Goal: Task Accomplishment & Management: Complete application form

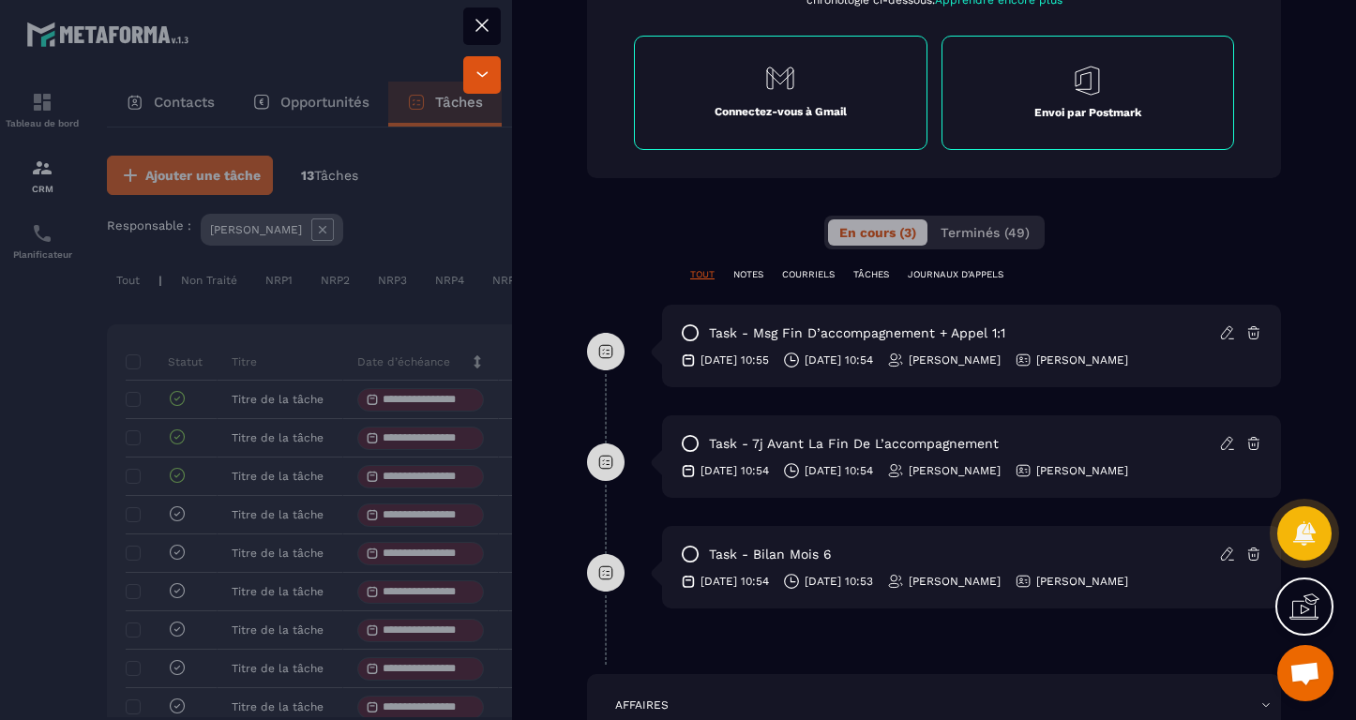
scroll to position [806, 0]
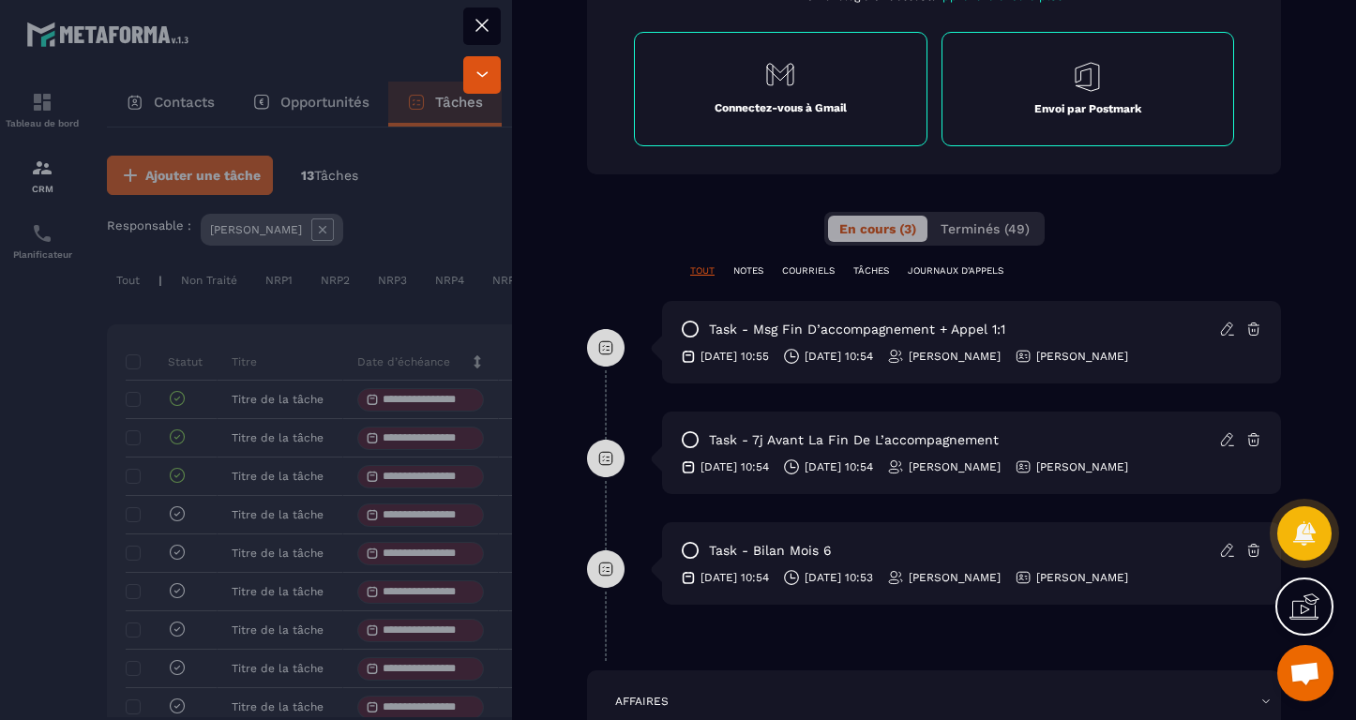
click at [746, 268] on p "NOTES" at bounding box center [749, 271] width 30 height 13
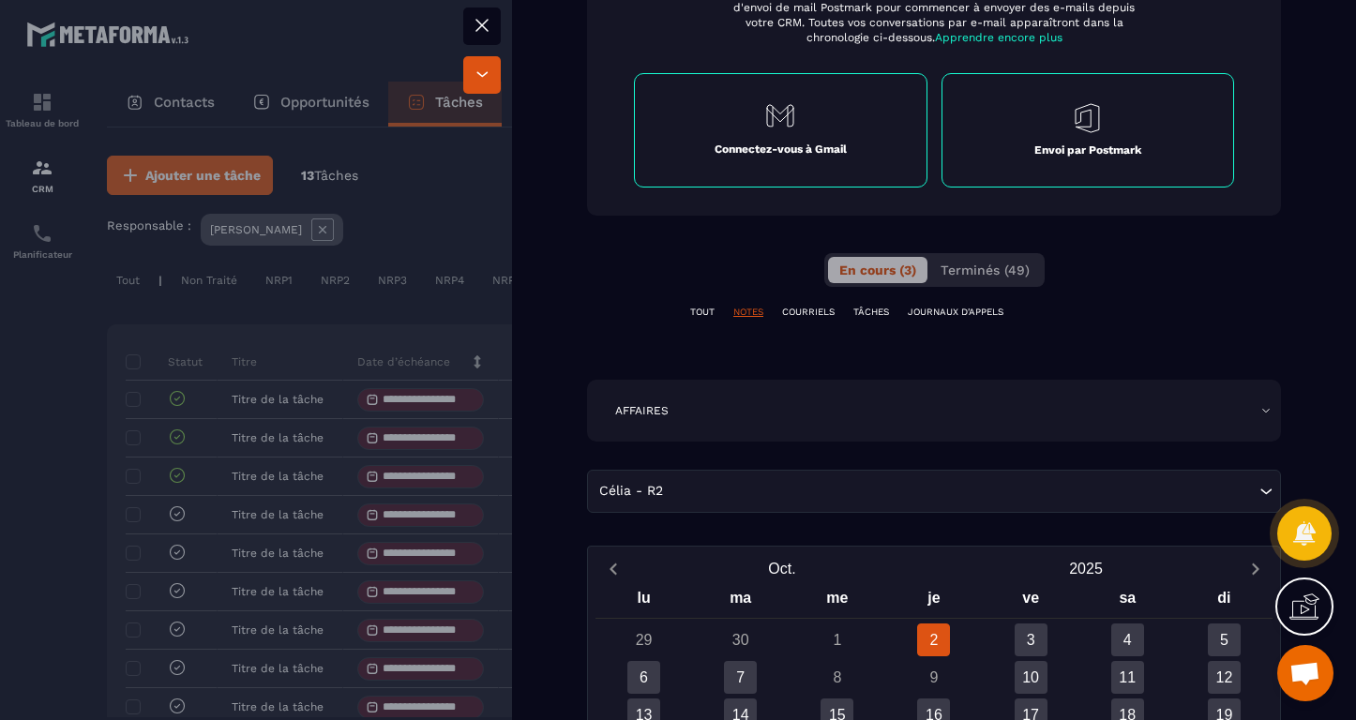
scroll to position [752, 0]
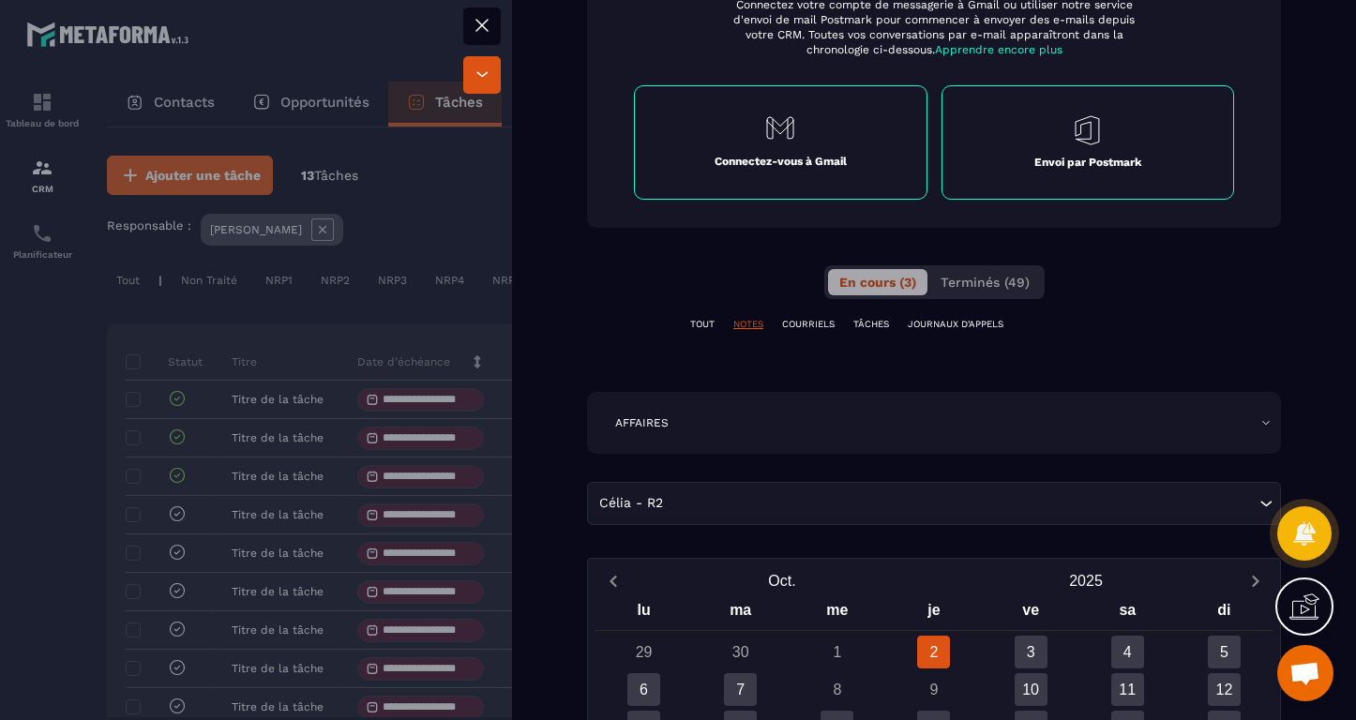
click at [717, 326] on div "TOUT NOTES COURRIELS TÂCHES JOURNAUX D'APPELS" at bounding box center [934, 324] width 694 height 13
click at [701, 321] on p "TOUT" at bounding box center [702, 324] width 24 height 13
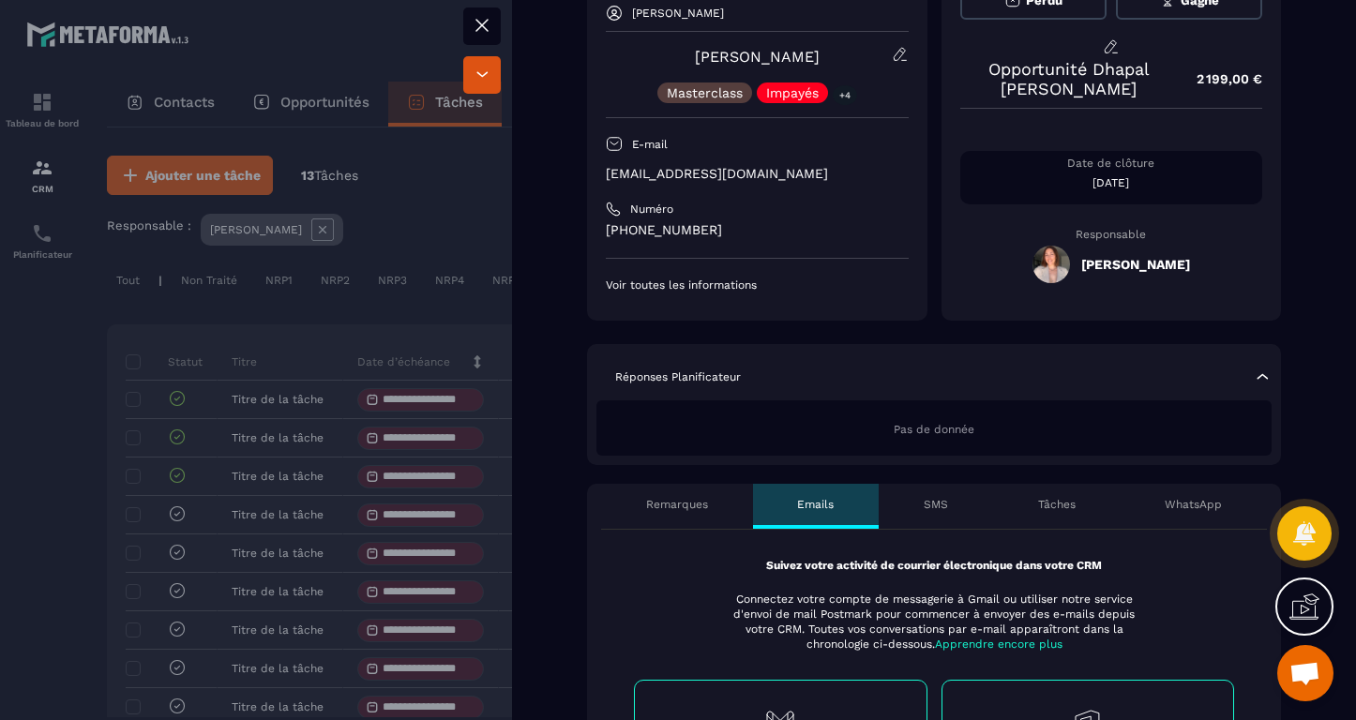
scroll to position [204, 0]
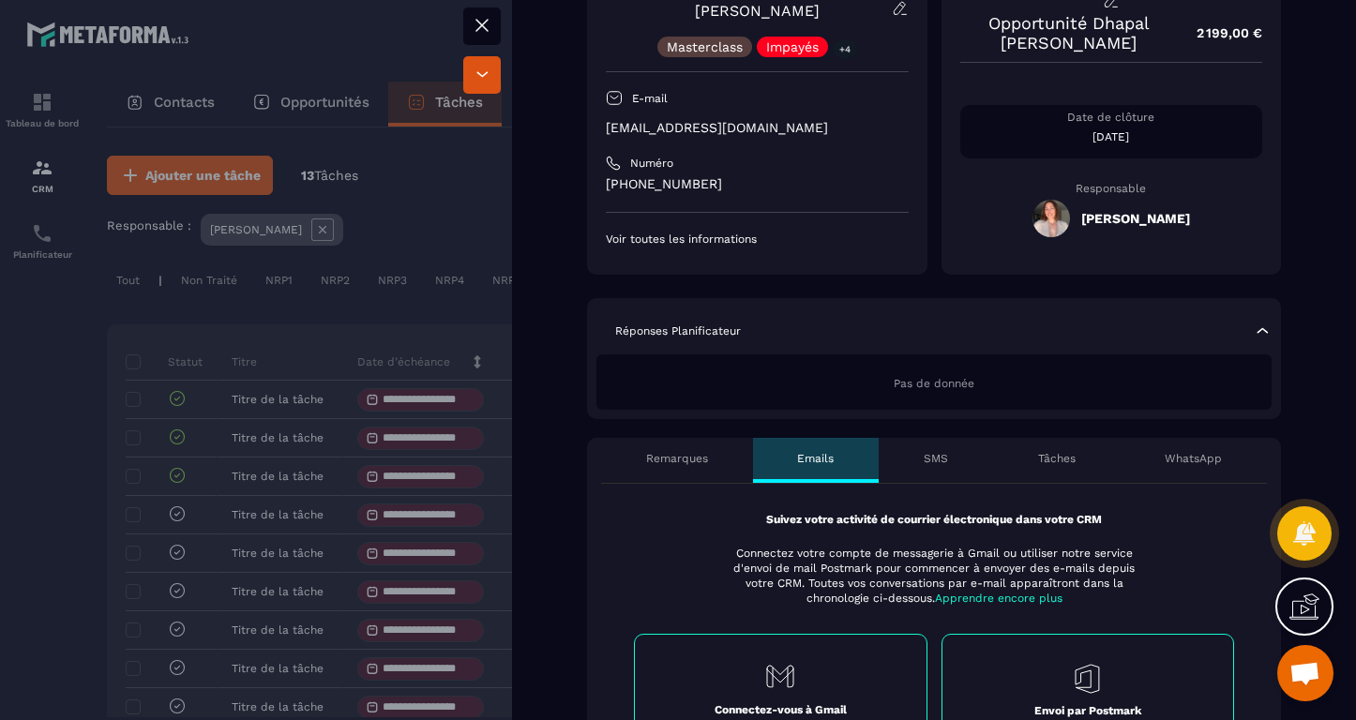
click at [689, 466] on div "Remarques" at bounding box center [677, 460] width 152 height 45
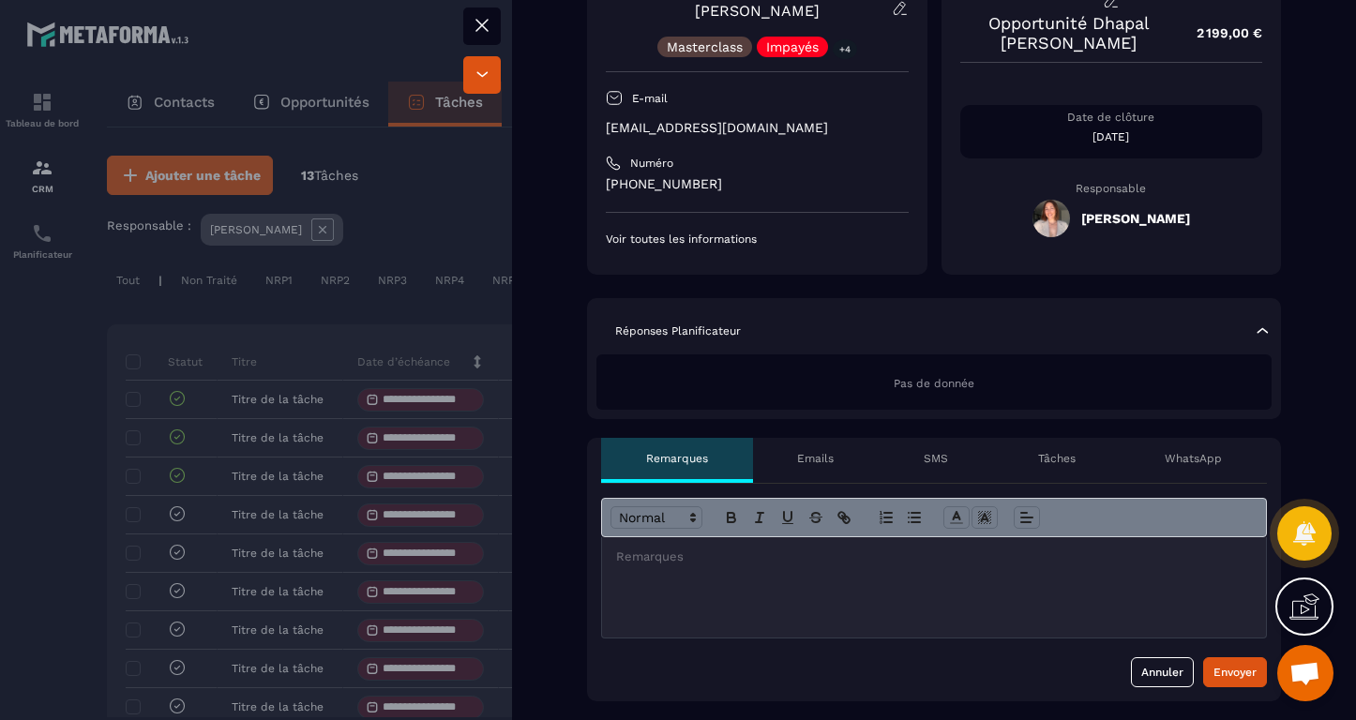
click at [742, 583] on div at bounding box center [934, 588] width 664 height 100
click at [1234, 665] on div "Envoyer" at bounding box center [1235, 672] width 43 height 19
click at [480, 21] on icon at bounding box center [482, 25] width 23 height 23
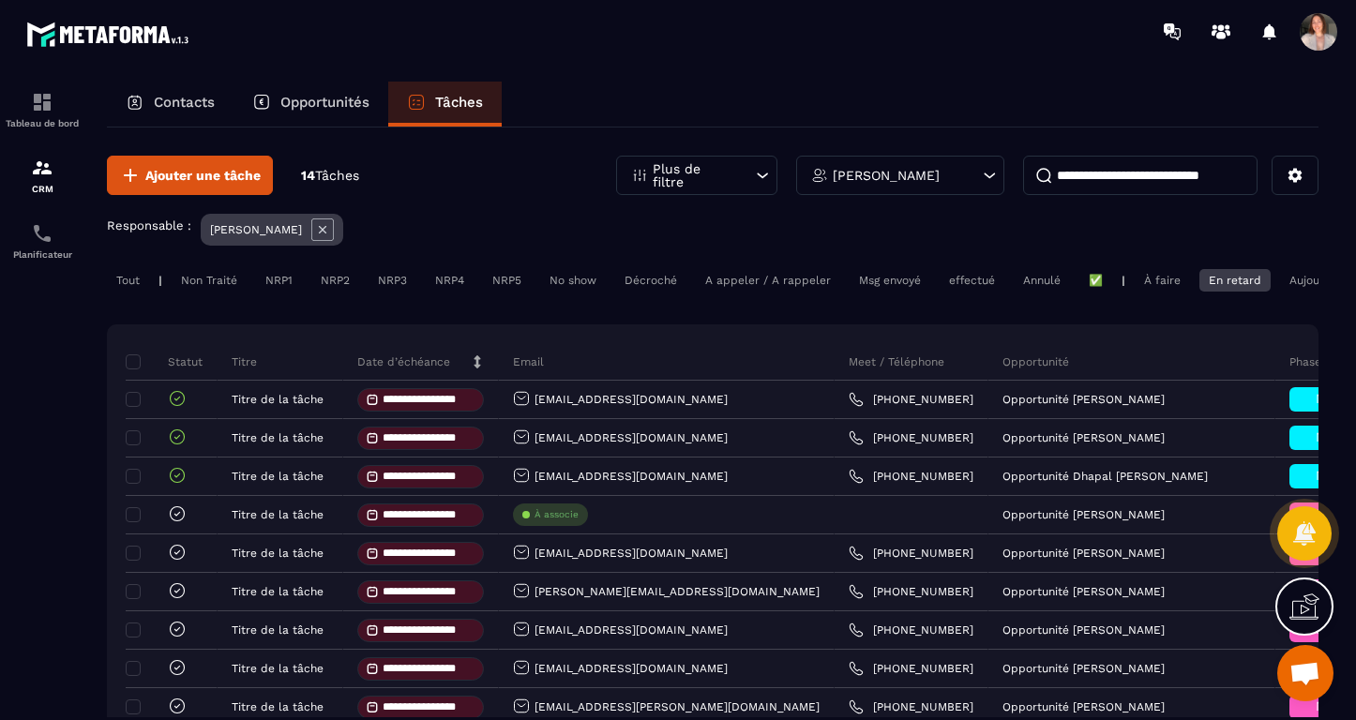
click at [1212, 284] on div "En retard" at bounding box center [1235, 280] width 71 height 23
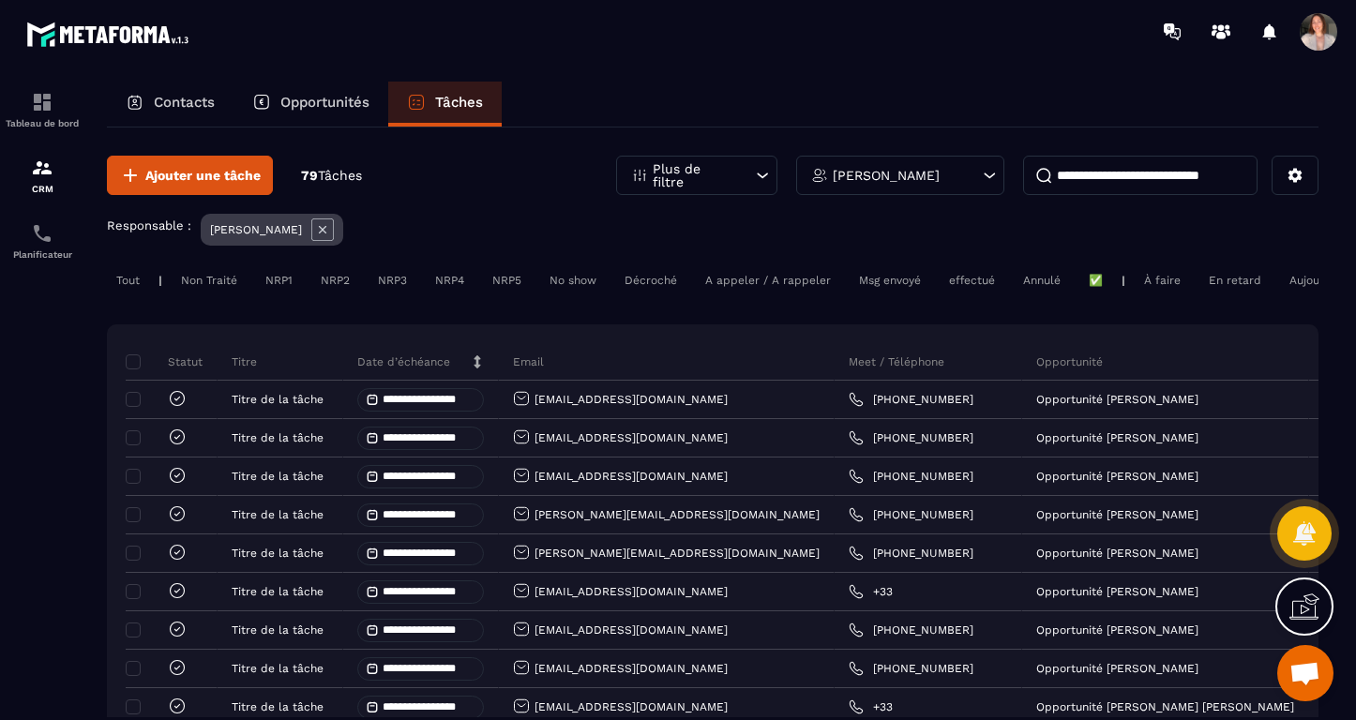
click at [1226, 276] on div "En retard" at bounding box center [1235, 280] width 71 height 23
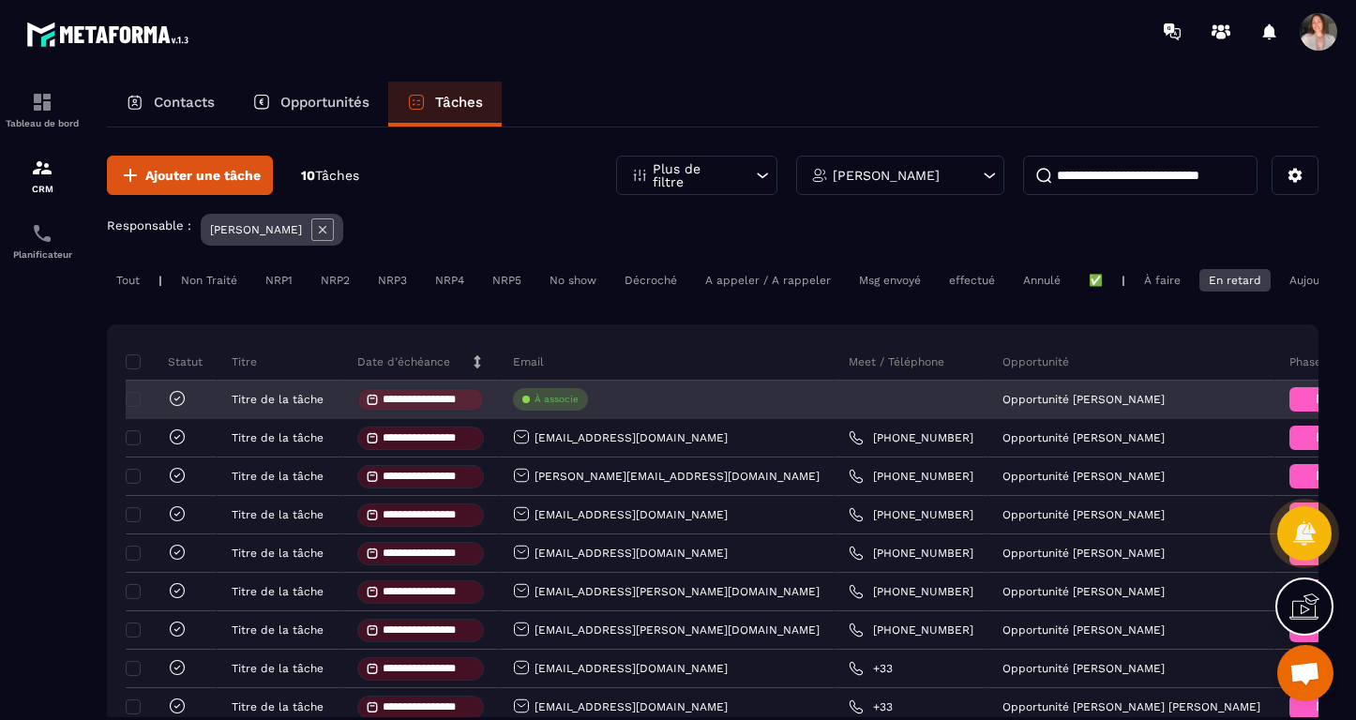
click at [642, 404] on div "À associe" at bounding box center [667, 401] width 336 height 38
click at [560, 405] on p "À associe" at bounding box center [557, 399] width 44 height 13
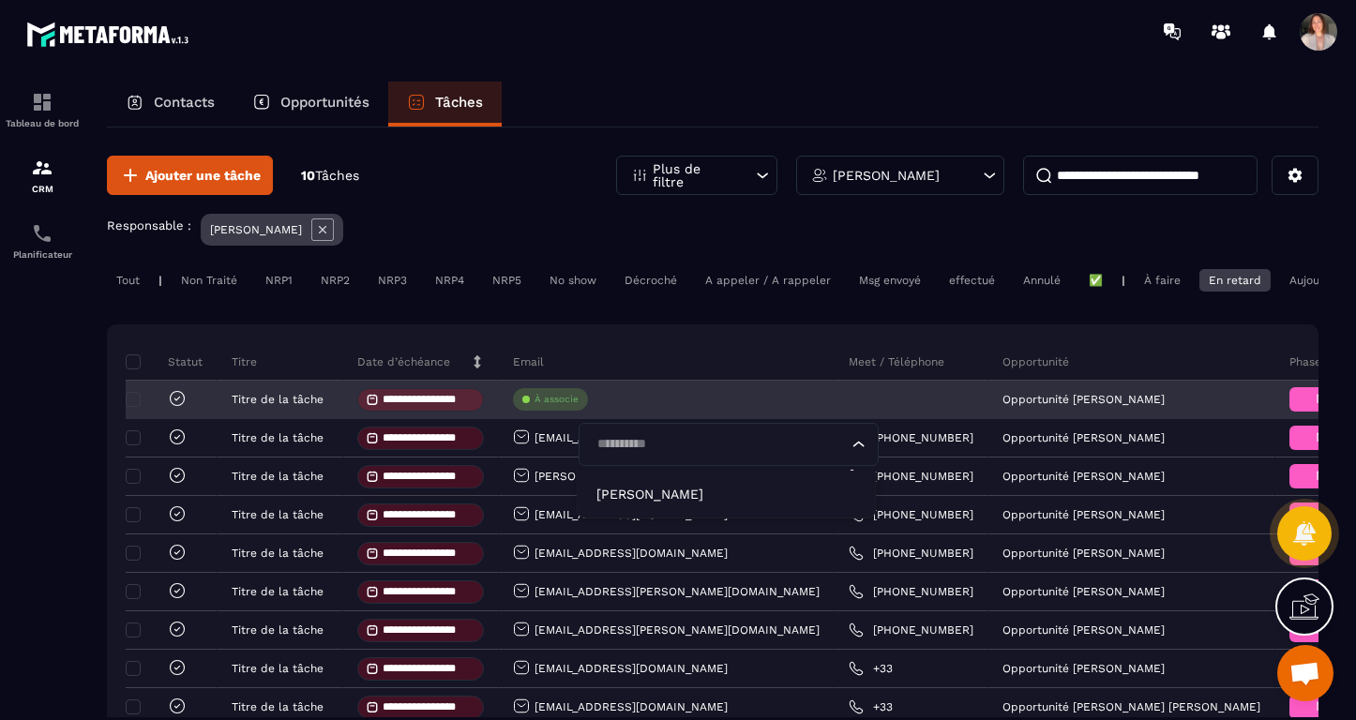
click at [471, 401] on input "**********" at bounding box center [429, 400] width 92 height 12
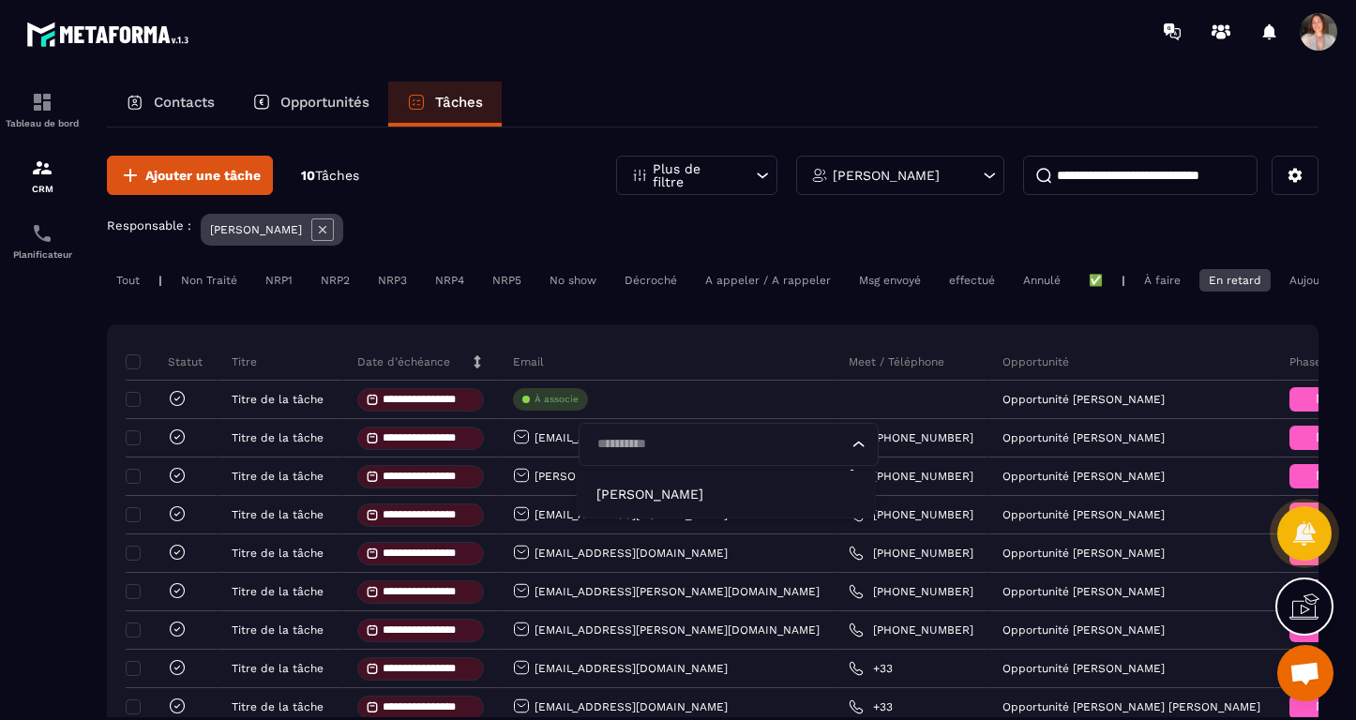
click at [657, 339] on div "**********" at bounding box center [713, 564] width 1212 height 478
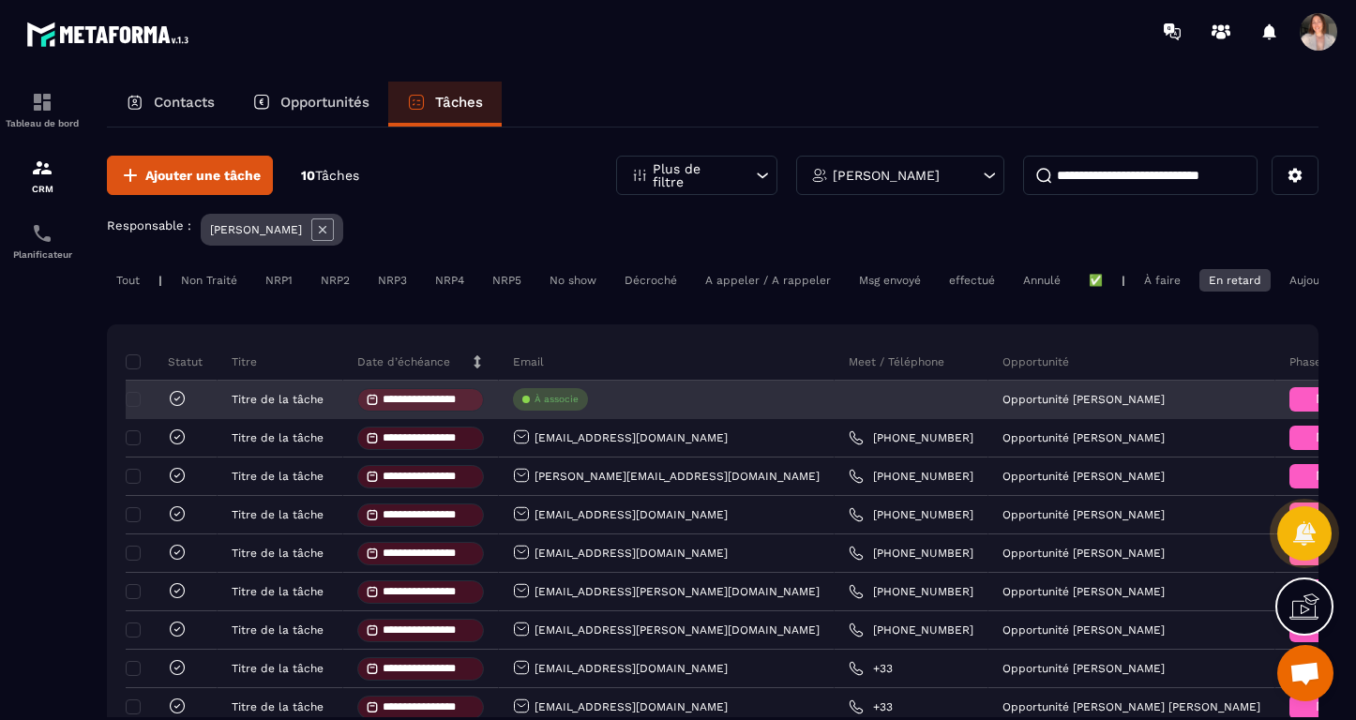
click at [564, 406] on p "À associe" at bounding box center [557, 399] width 44 height 13
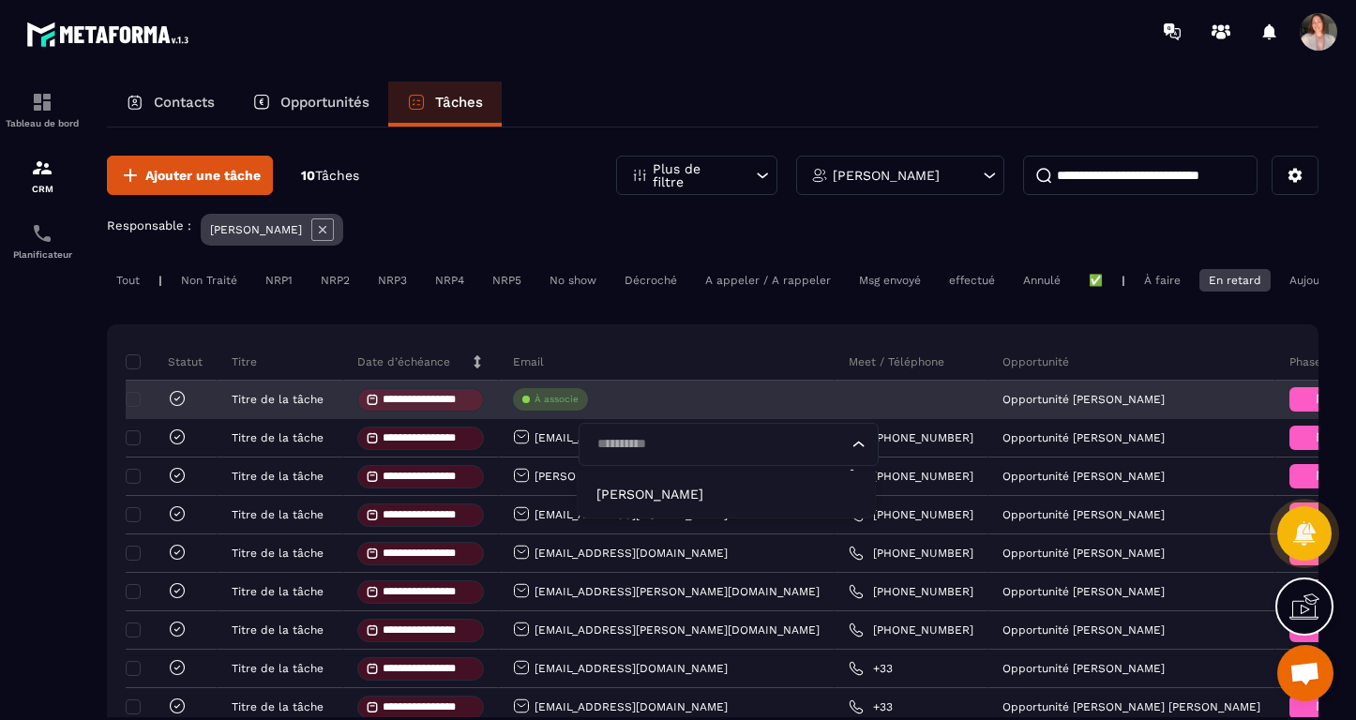
click at [1003, 406] on p "Opportunité [PERSON_NAME]" at bounding box center [1084, 399] width 162 height 13
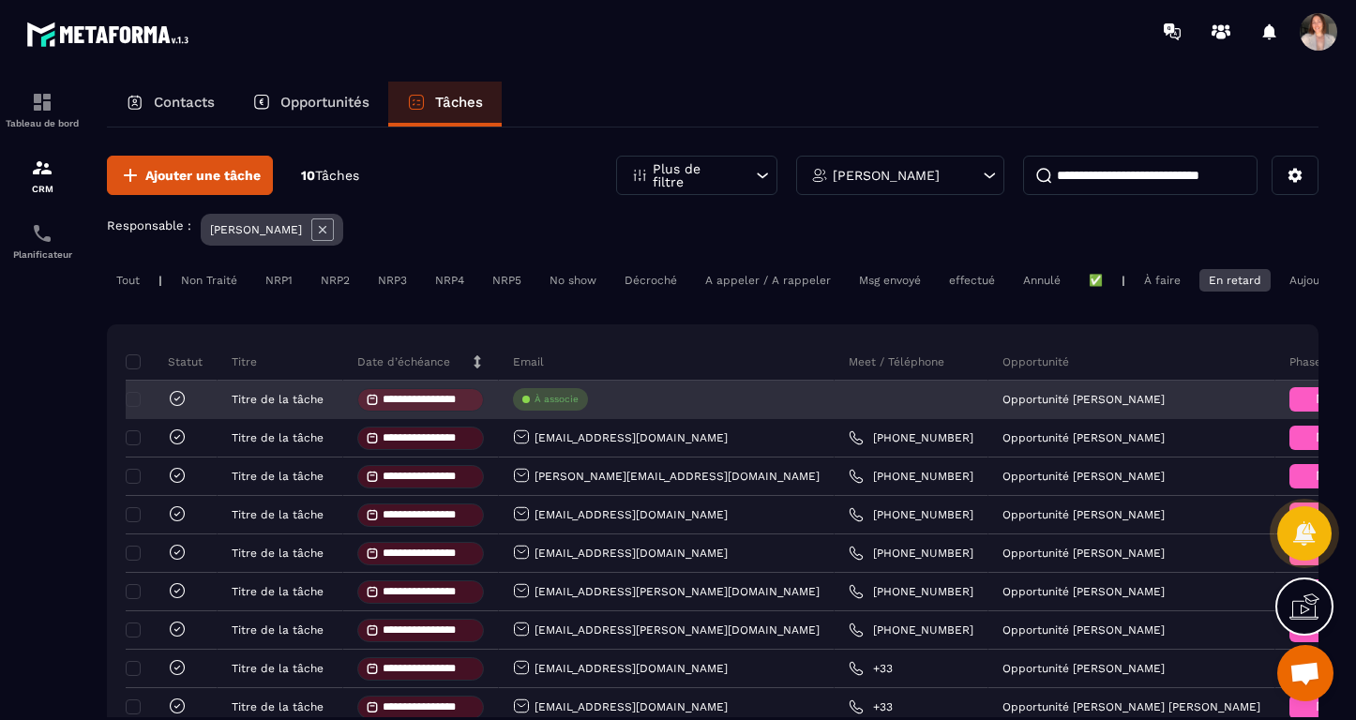
click at [1003, 406] on p "Opportunité [PERSON_NAME]" at bounding box center [1084, 399] width 162 height 13
click at [401, 402] on input "**********" at bounding box center [429, 400] width 92 height 12
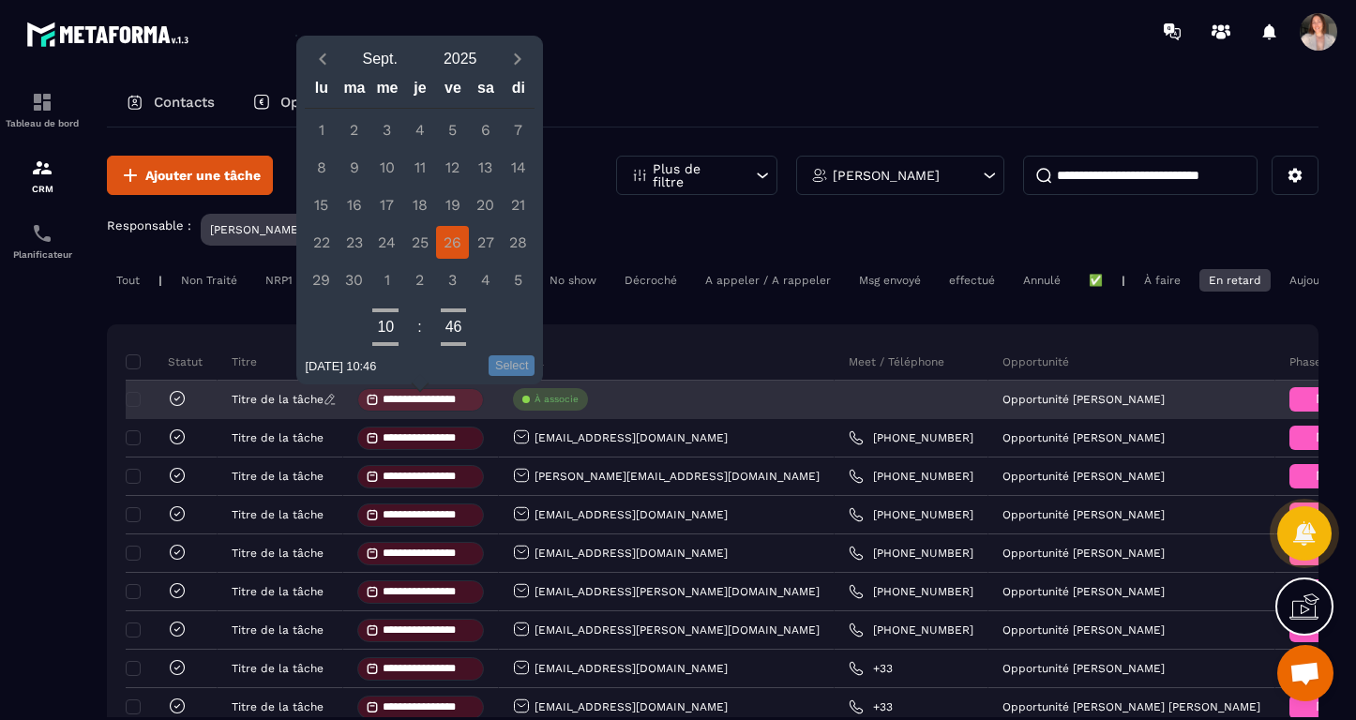
click at [274, 405] on p "Titre de la tâche" at bounding box center [278, 399] width 92 height 13
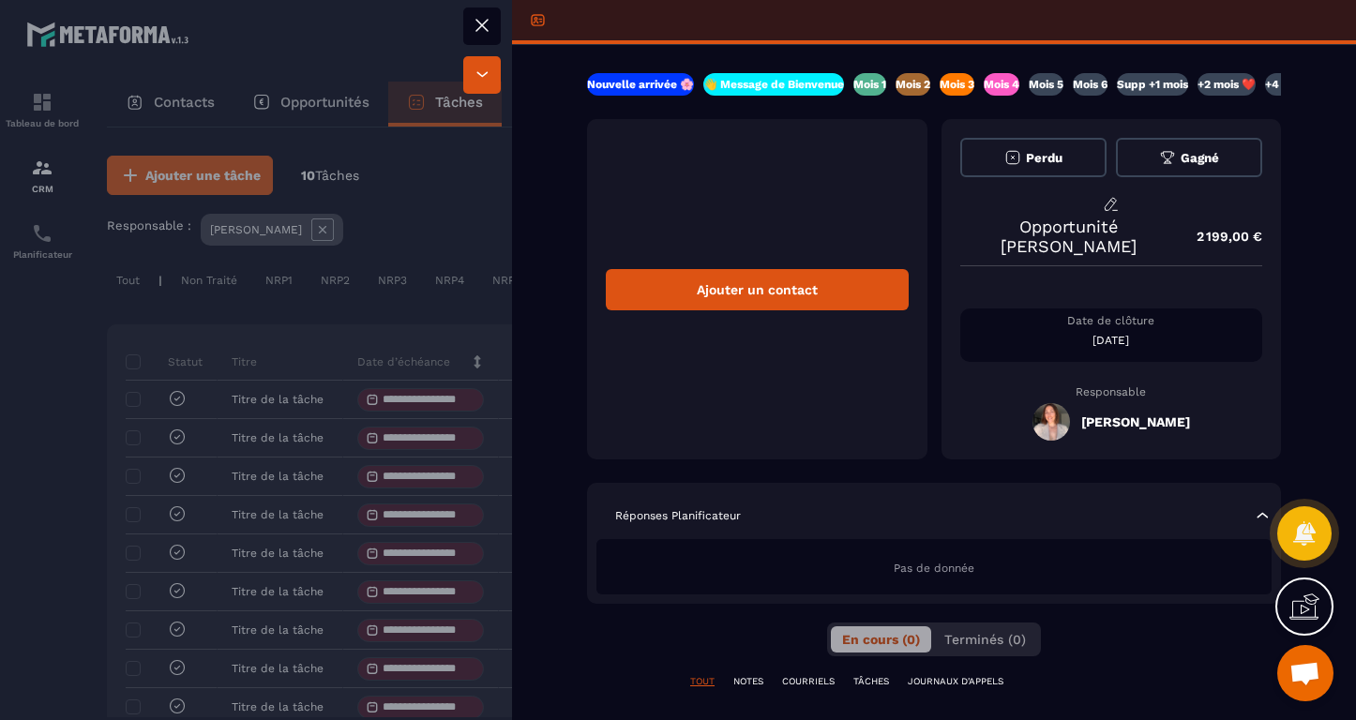
click at [489, 19] on icon at bounding box center [482, 25] width 23 height 23
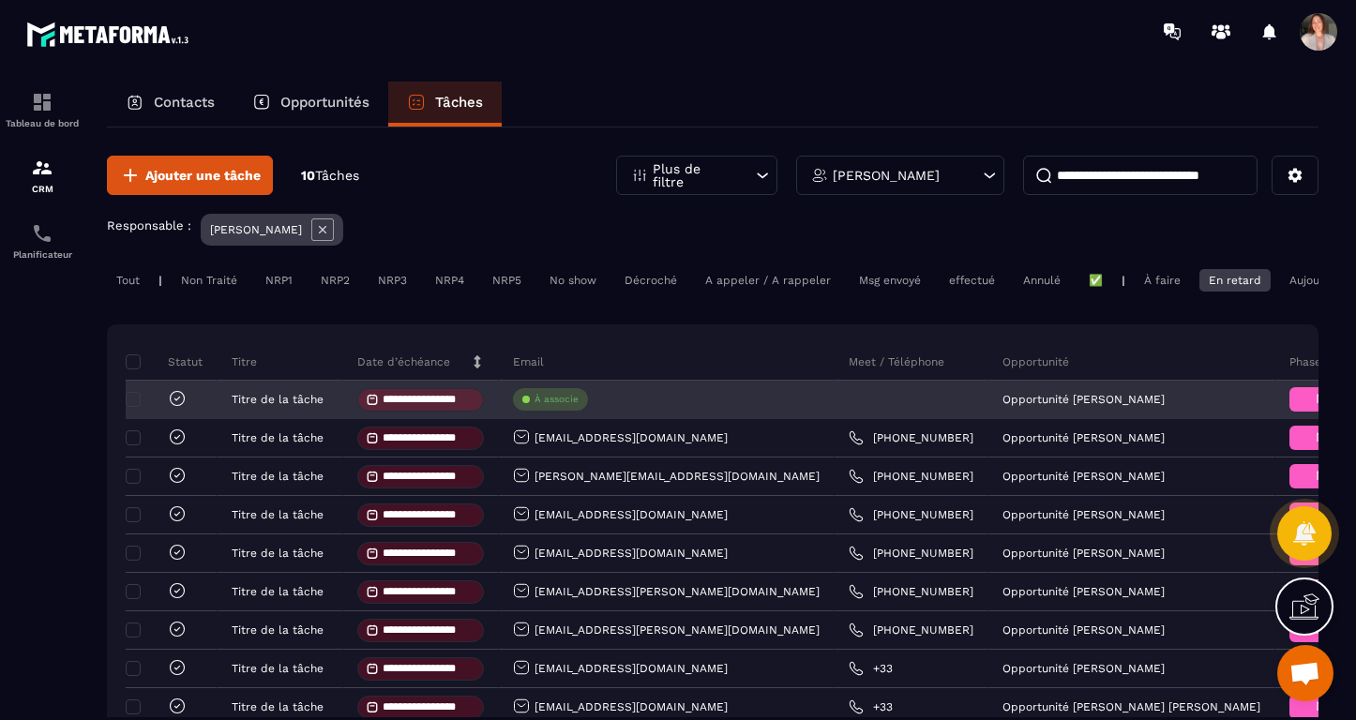
click at [556, 402] on p "À associe" at bounding box center [557, 399] width 44 height 13
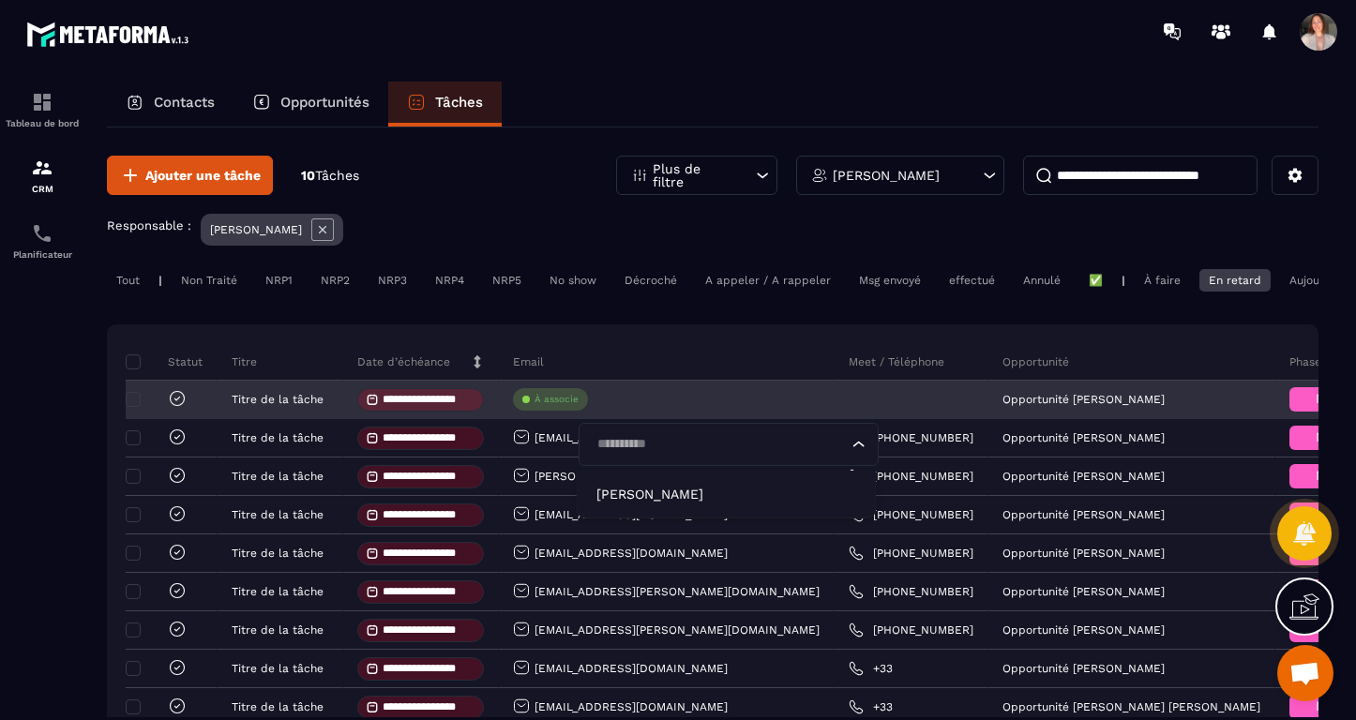
click at [547, 404] on p "À associe" at bounding box center [557, 399] width 44 height 13
click at [553, 398] on div "À associe Loading..." at bounding box center [550, 399] width 75 height 23
click at [1003, 406] on p "Opportunité [PERSON_NAME]" at bounding box center [1084, 399] width 162 height 13
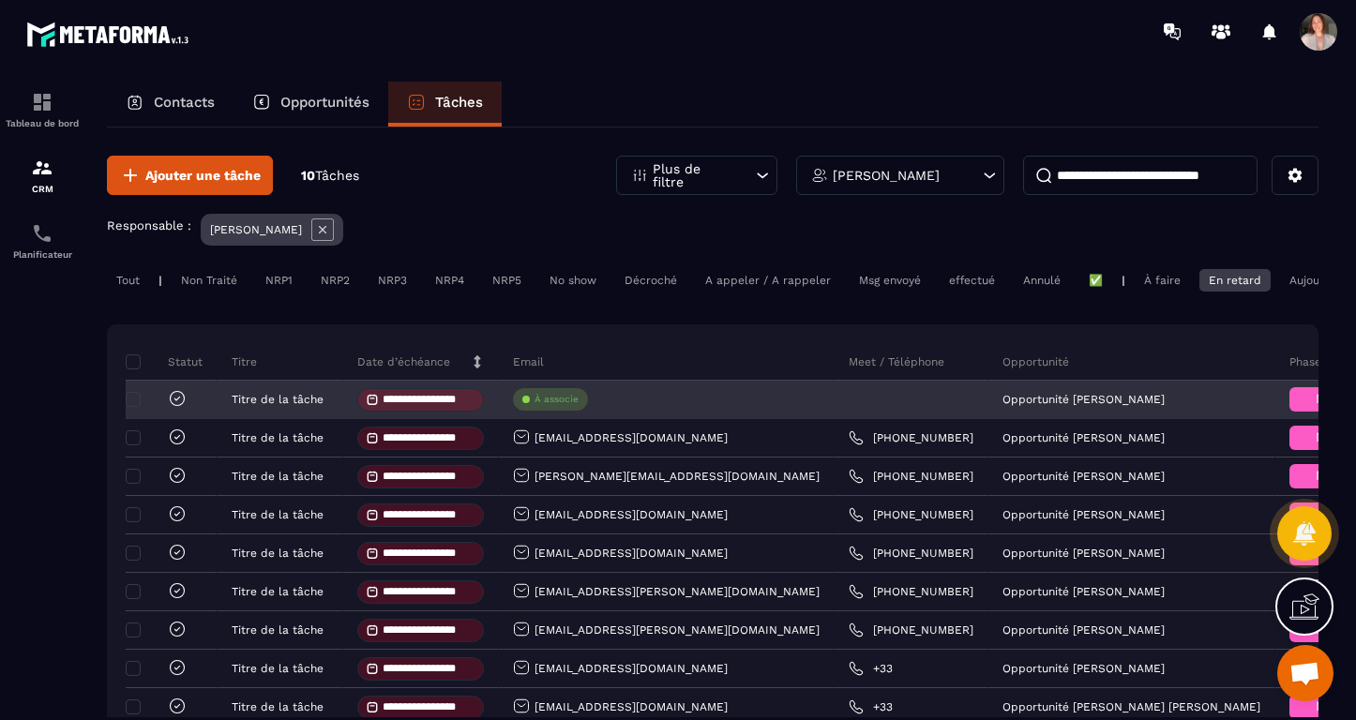
click at [1007, 406] on p "Opportunité [PERSON_NAME]" at bounding box center [1084, 399] width 162 height 13
click at [557, 406] on p "À associe" at bounding box center [557, 399] width 44 height 13
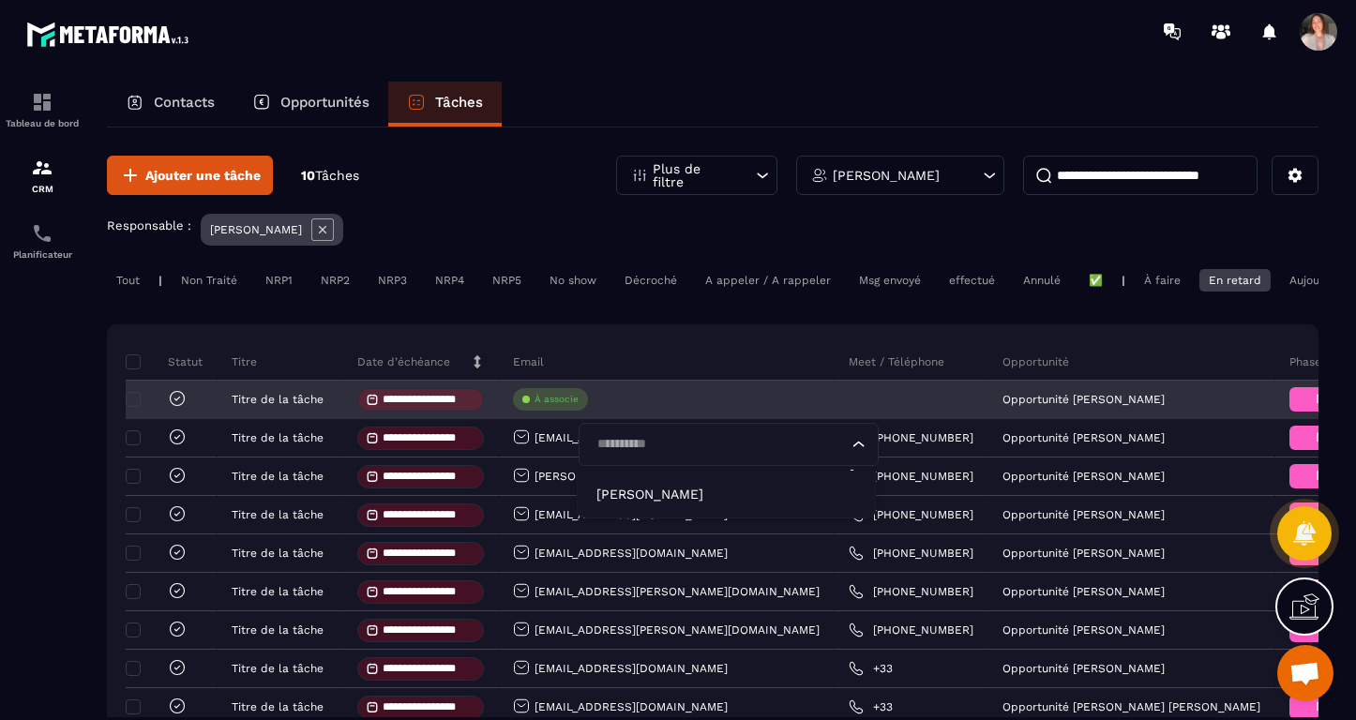
click at [659, 455] on input "Search for option" at bounding box center [719, 444] width 257 height 21
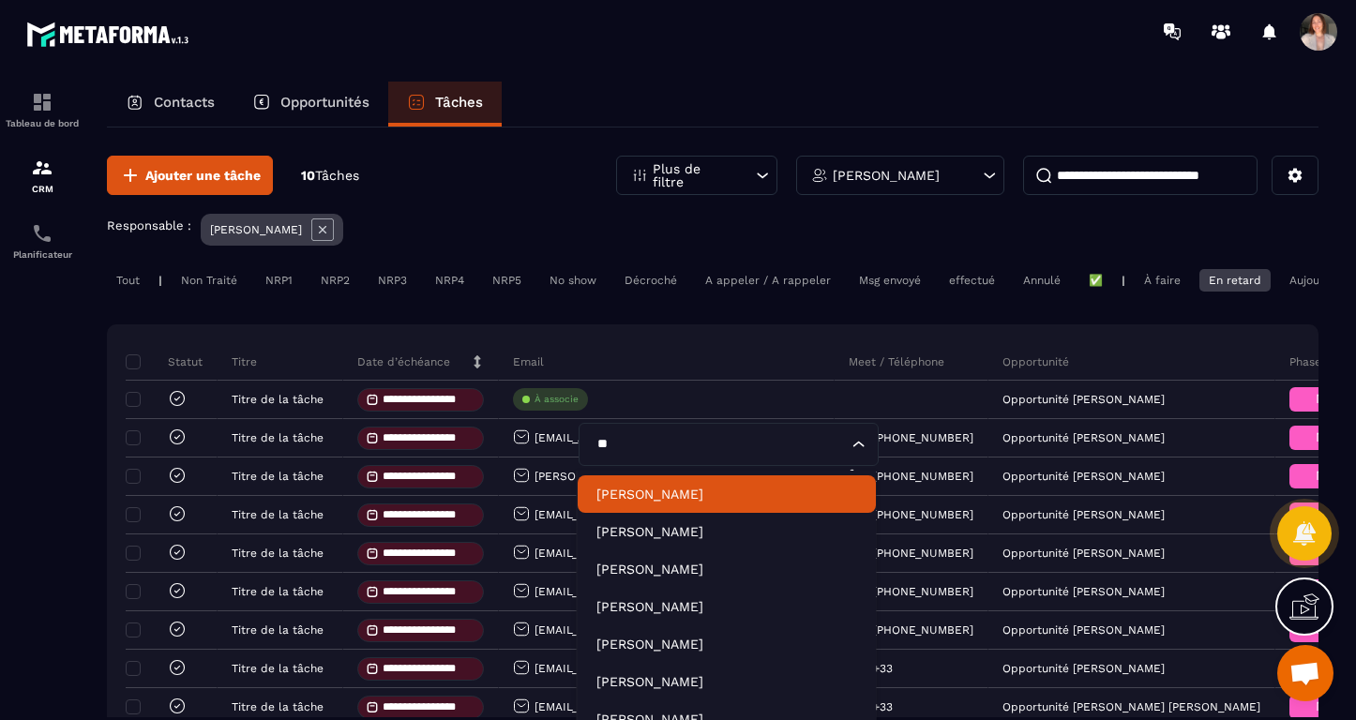
type input "*"
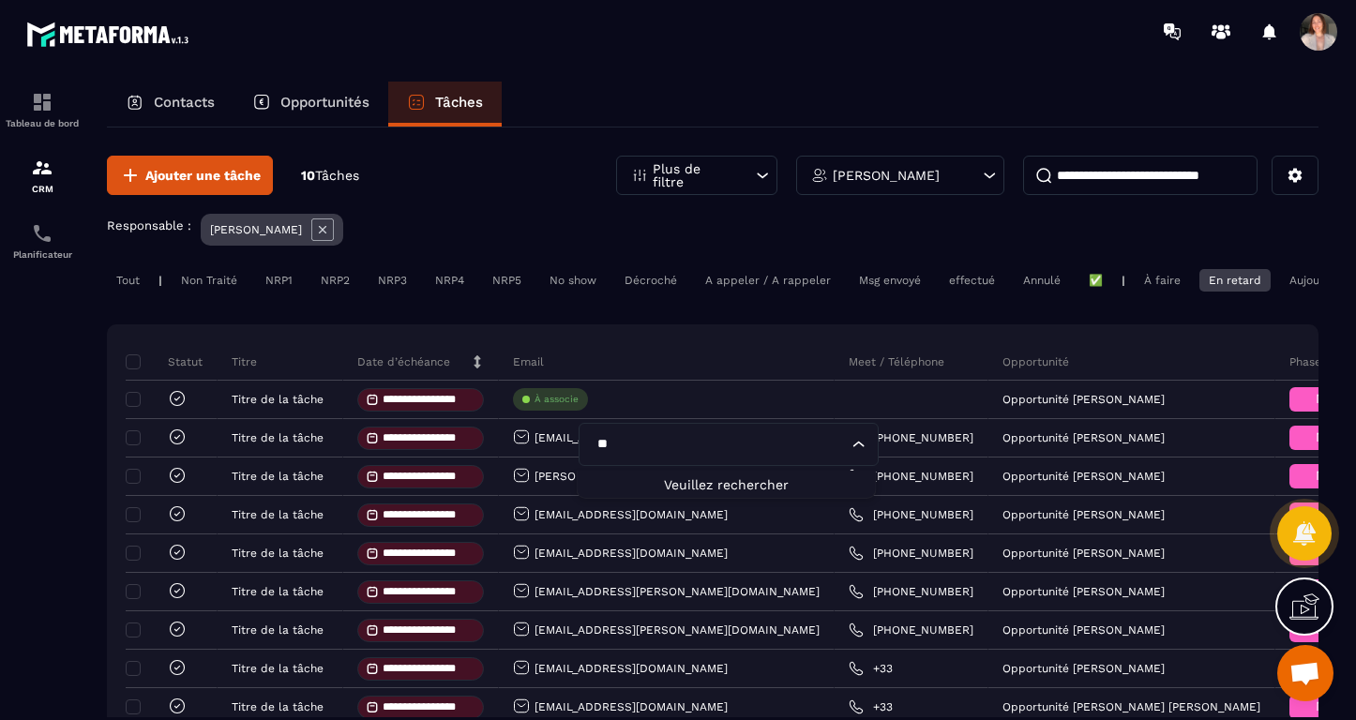
type input "*"
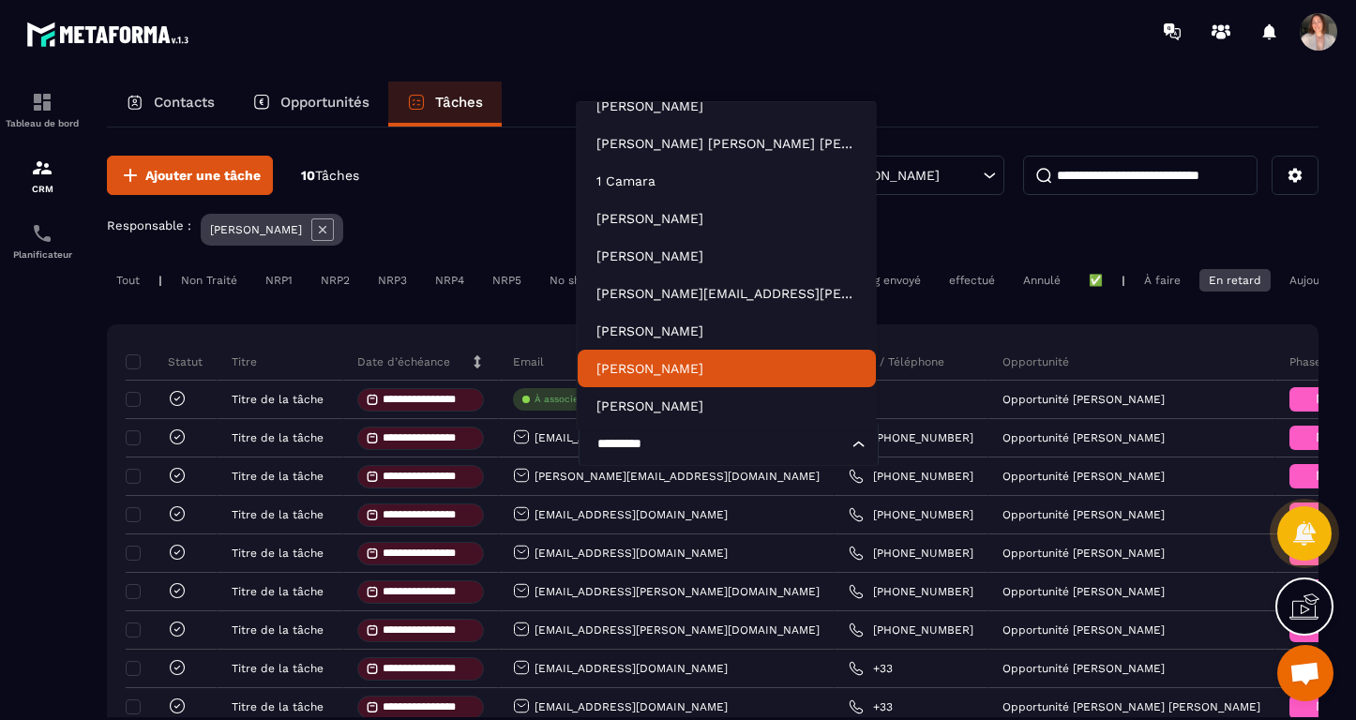
scroll to position [432, 0]
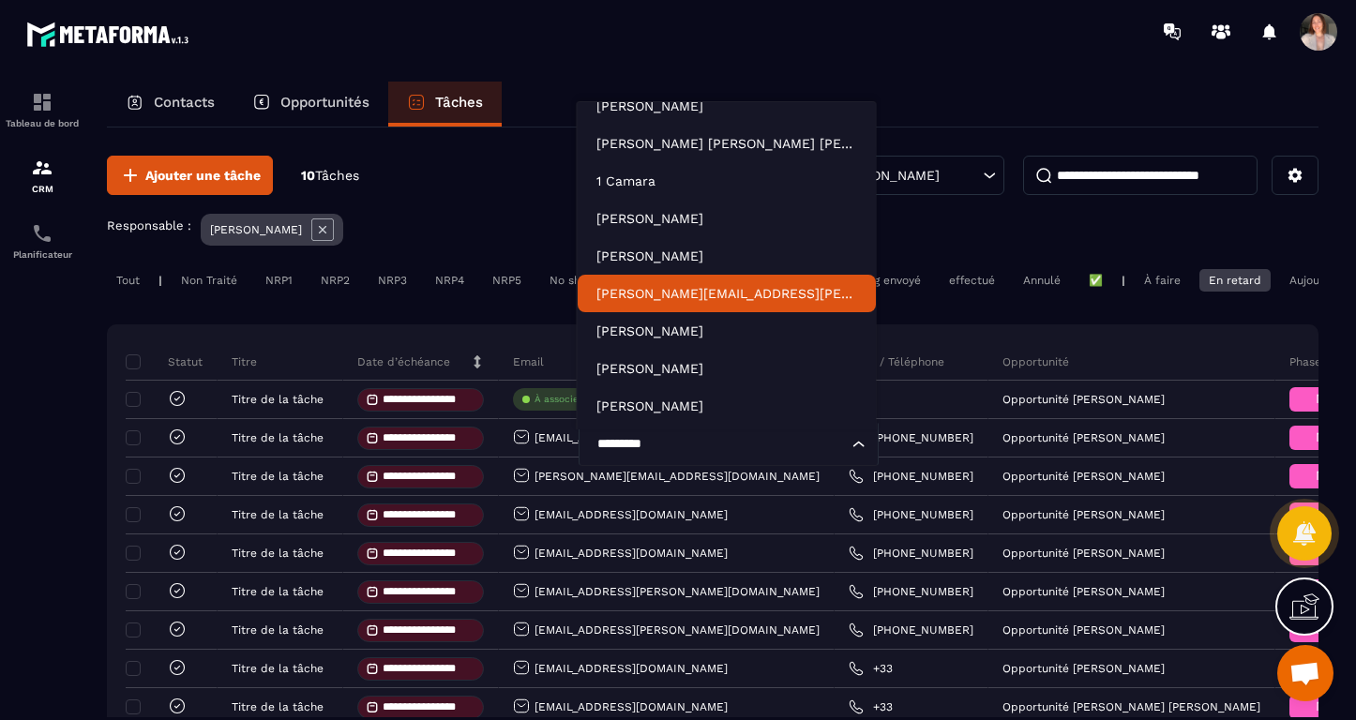
type input "*********"
click at [497, 318] on div "**********" at bounding box center [713, 510] width 1212 height 765
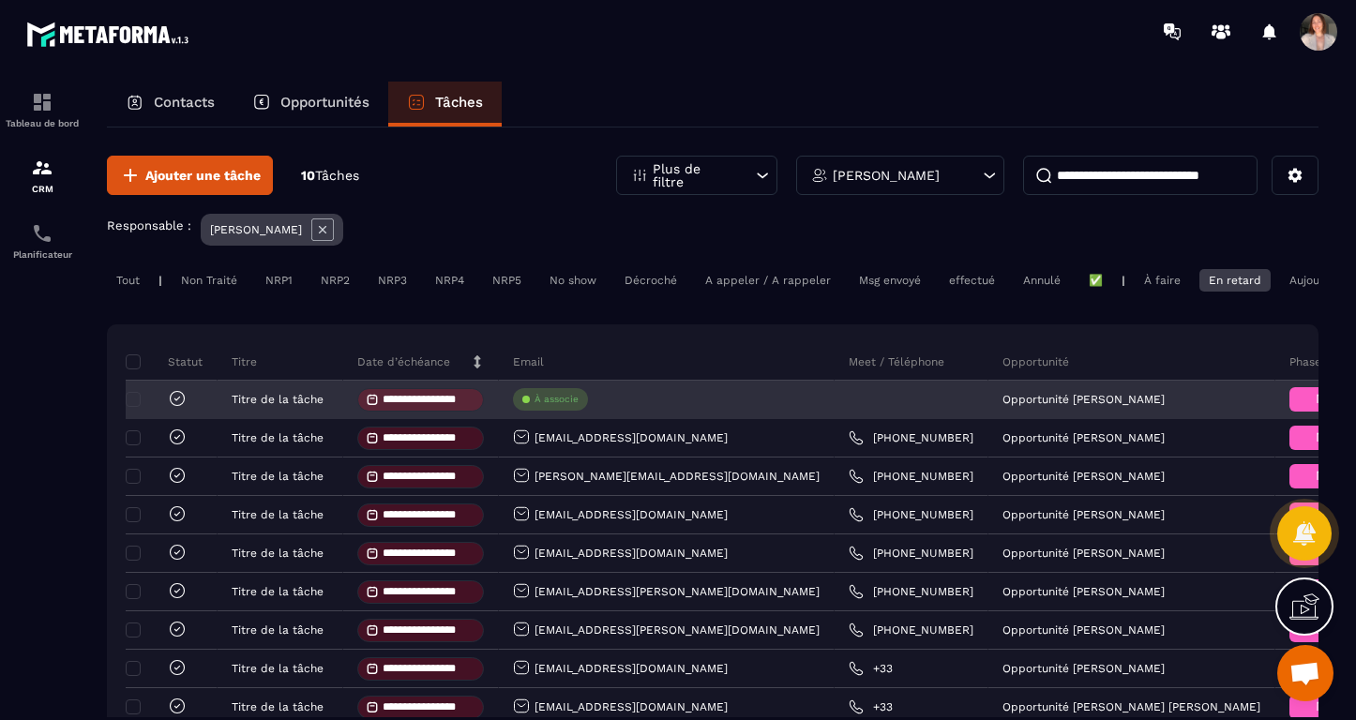
click at [455, 403] on input "**********" at bounding box center [429, 400] width 92 height 12
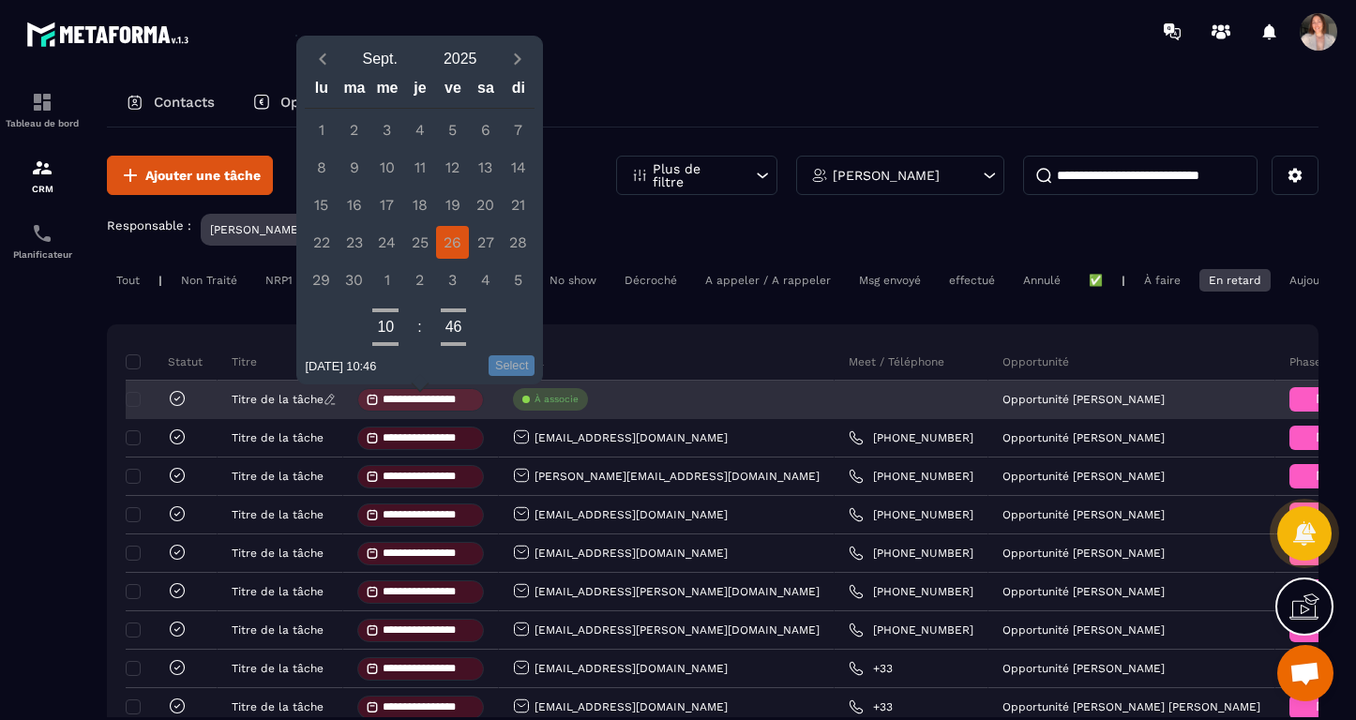
click at [311, 399] on p "Titre de la tâche" at bounding box center [278, 399] width 92 height 13
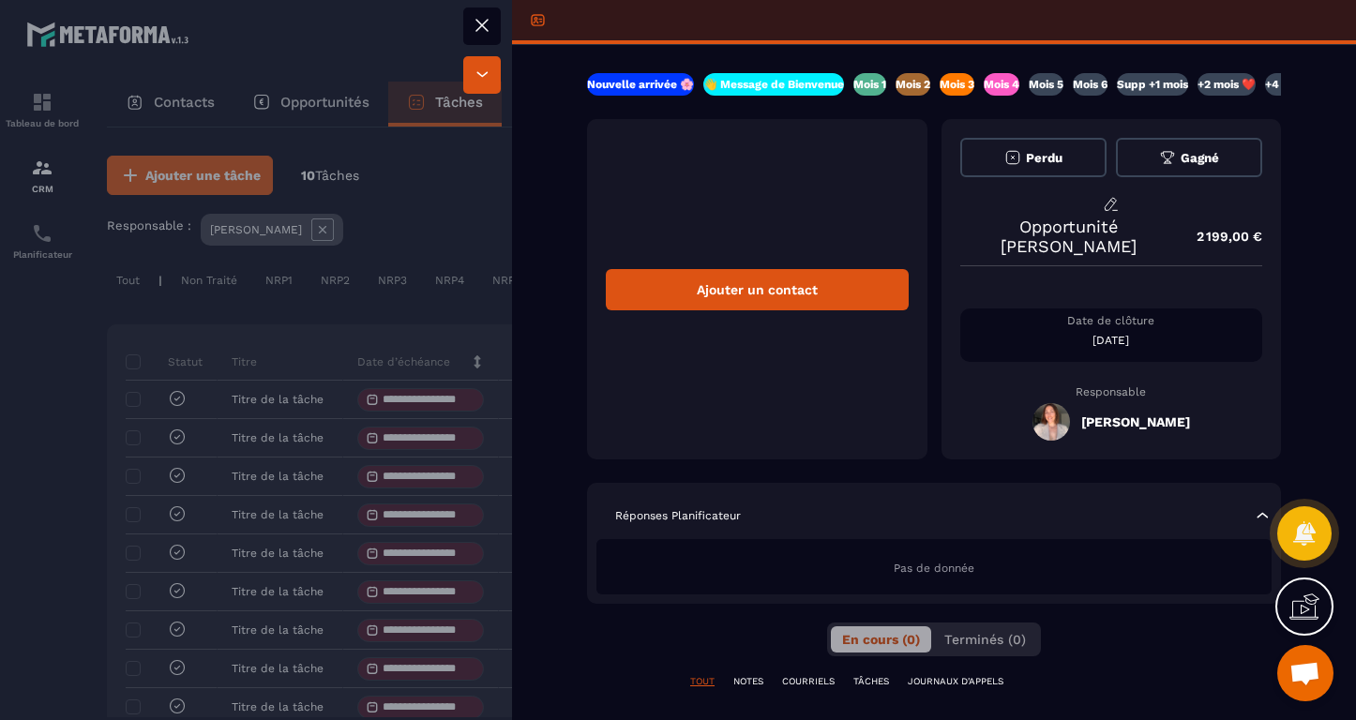
click at [459, 405] on div at bounding box center [678, 360] width 1356 height 720
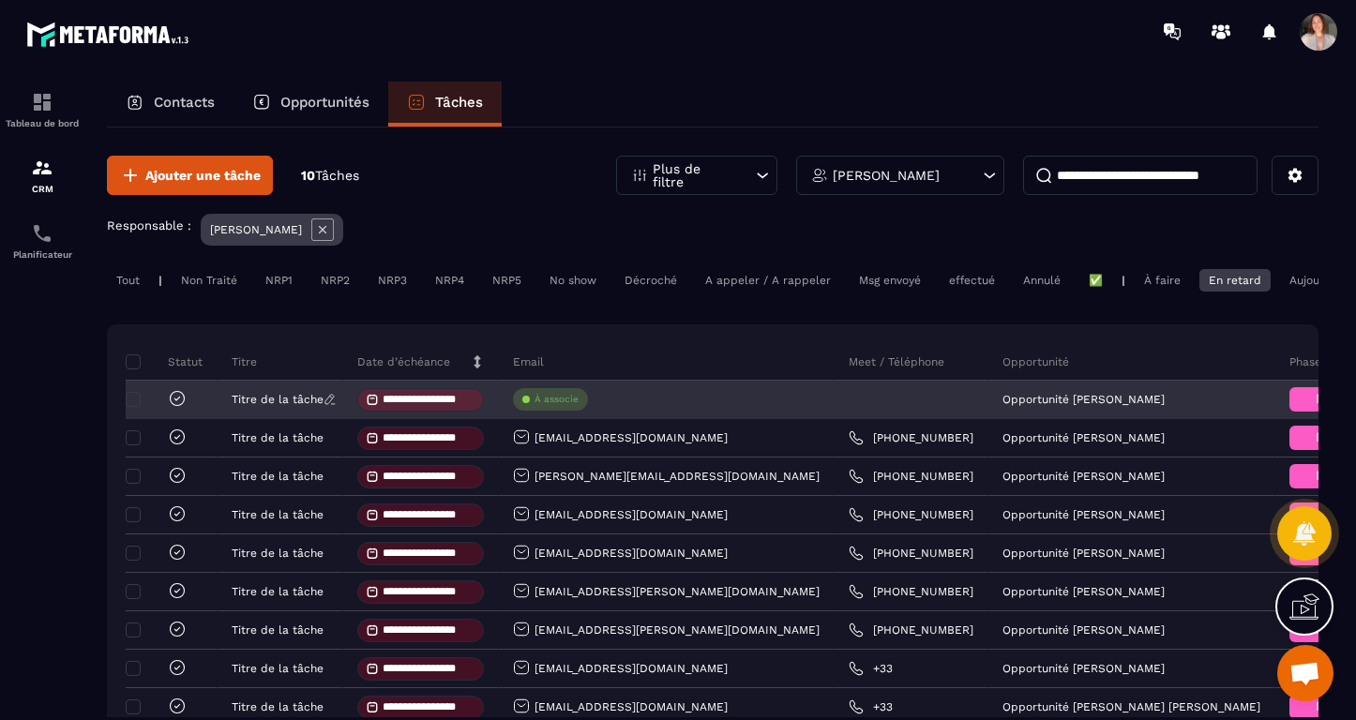
click at [288, 405] on p "Titre de la tâche" at bounding box center [278, 399] width 92 height 13
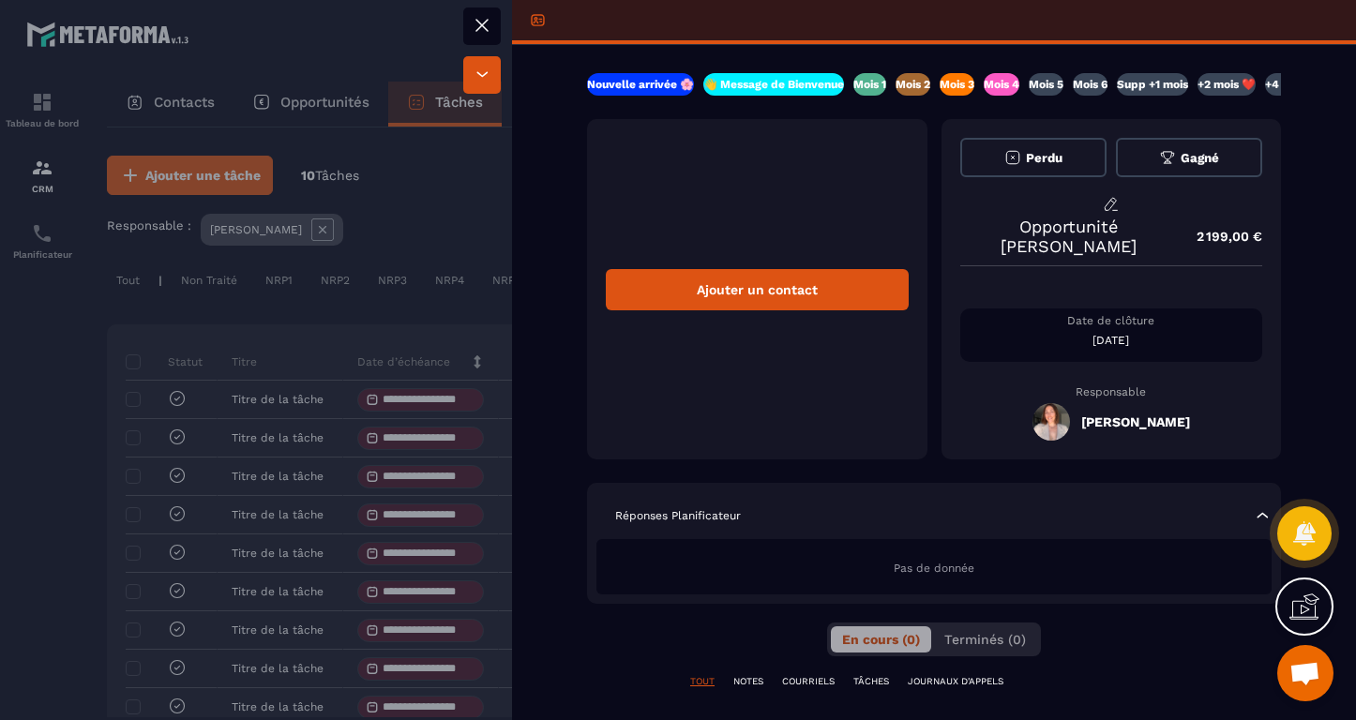
click at [1064, 80] on p "Mois 5" at bounding box center [1046, 84] width 35 height 15
click at [483, 21] on icon at bounding box center [482, 25] width 23 height 23
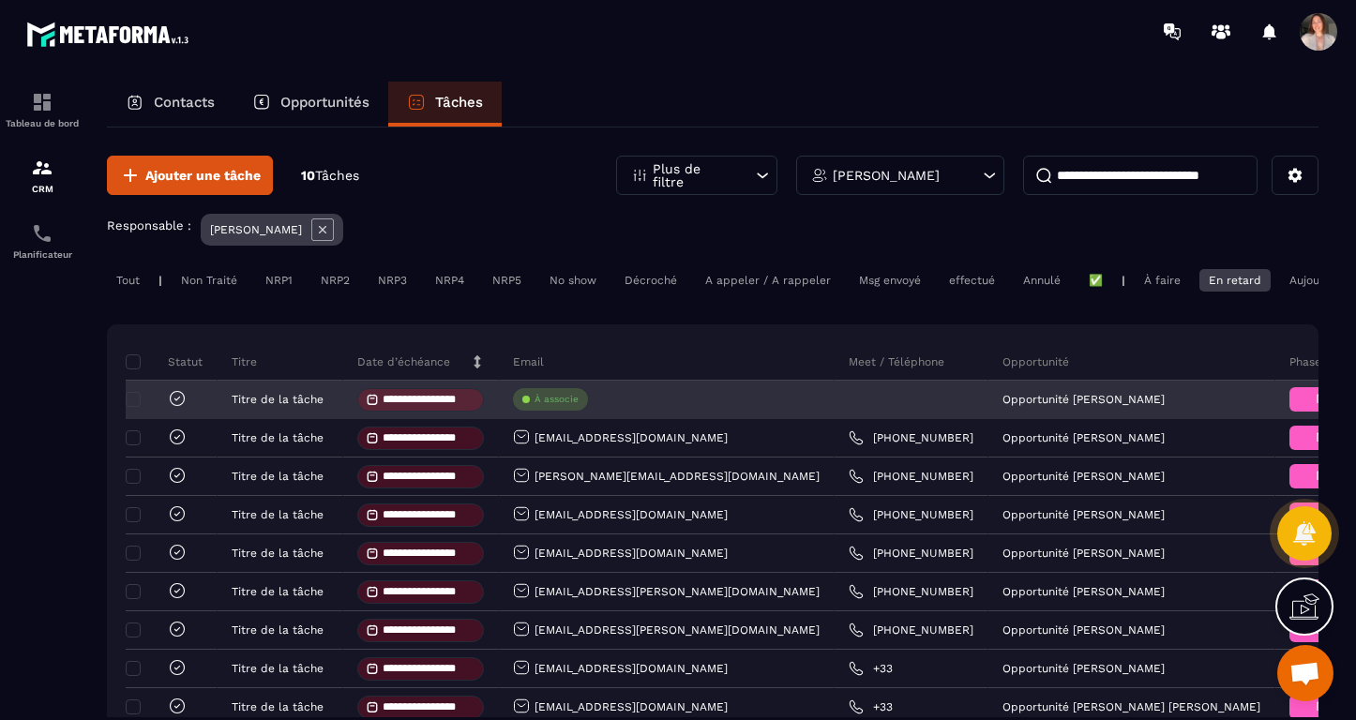
click at [175, 401] on icon at bounding box center [177, 399] width 6 height 4
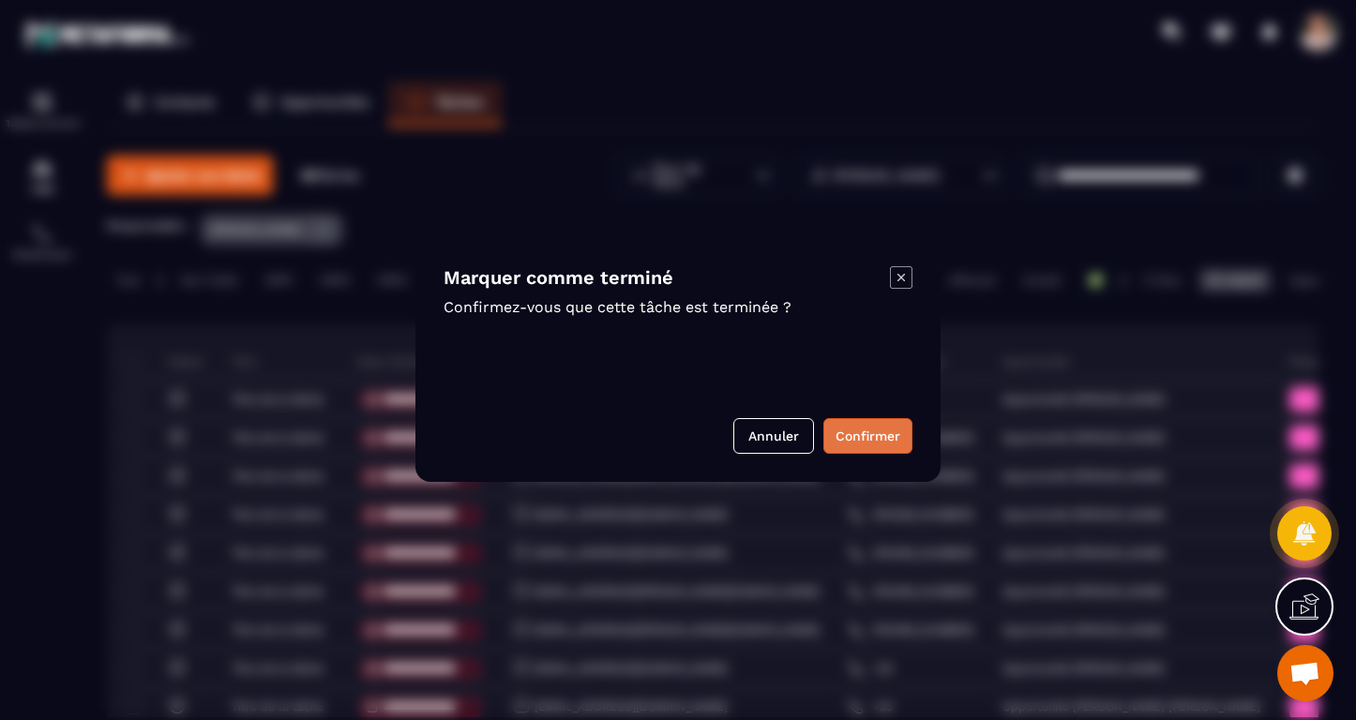
click at [872, 429] on button "Confirmer" at bounding box center [868, 436] width 89 height 36
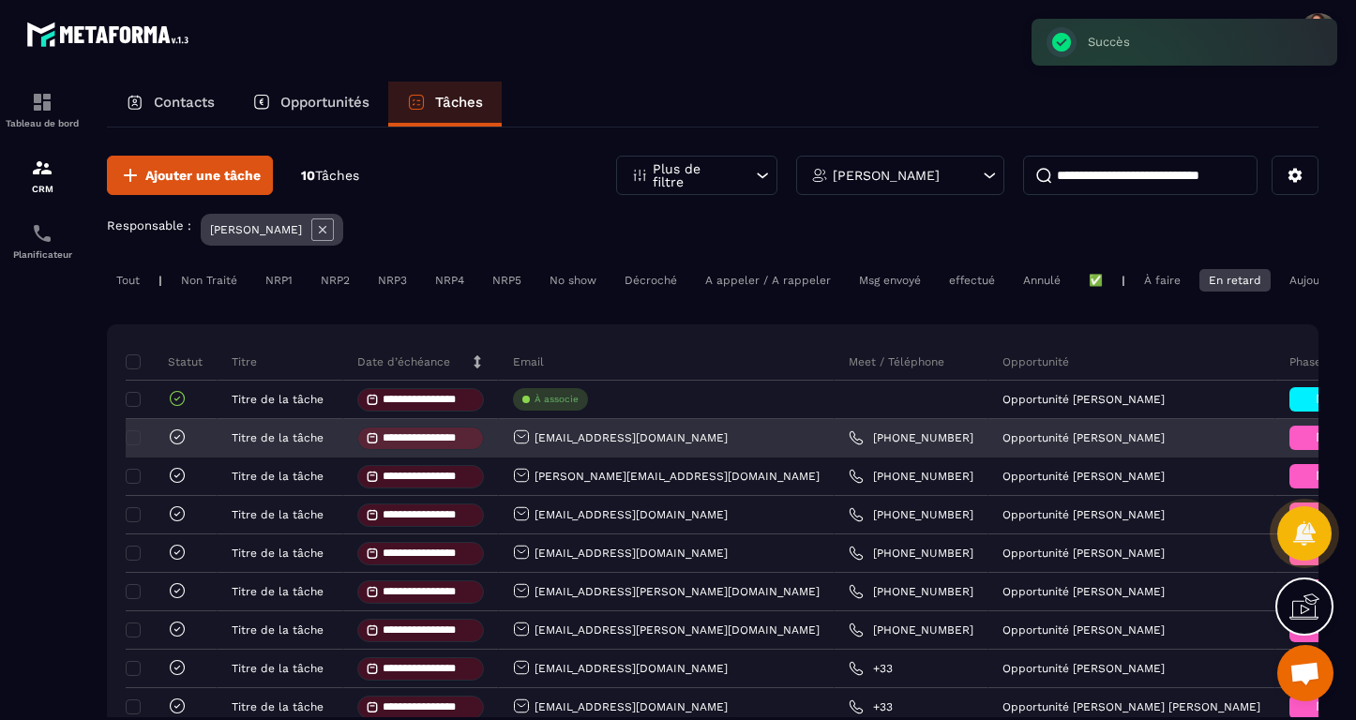
click at [672, 441] on div "[EMAIL_ADDRESS][DOMAIN_NAME]" at bounding box center [620, 439] width 215 height 20
